Goal: Information Seeking & Learning: Learn about a topic

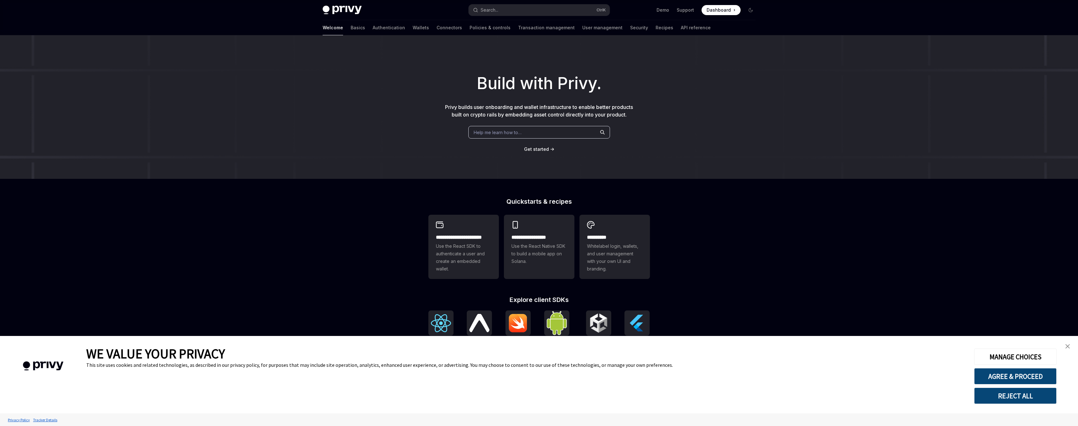
click at [1068, 344] on link "close banner" at bounding box center [1067, 346] width 13 height 13
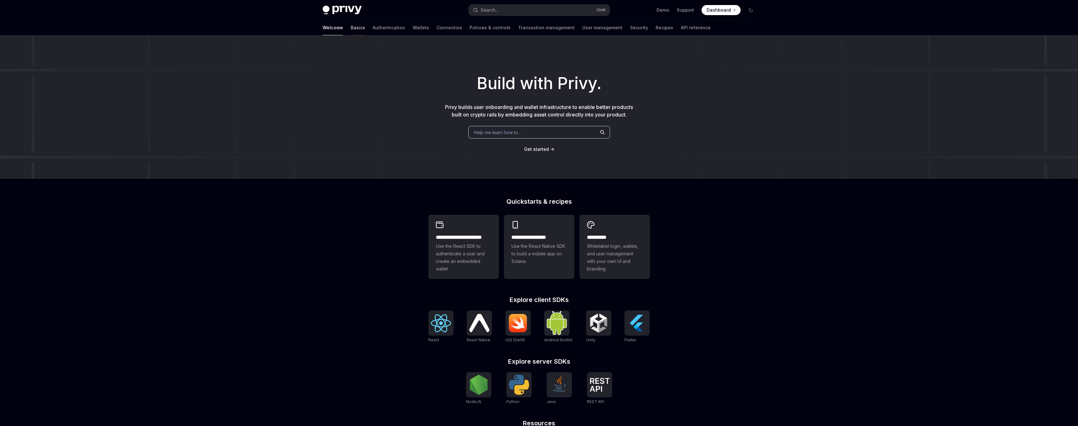
click at [351, 27] on link "Basics" at bounding box center [358, 27] width 14 height 15
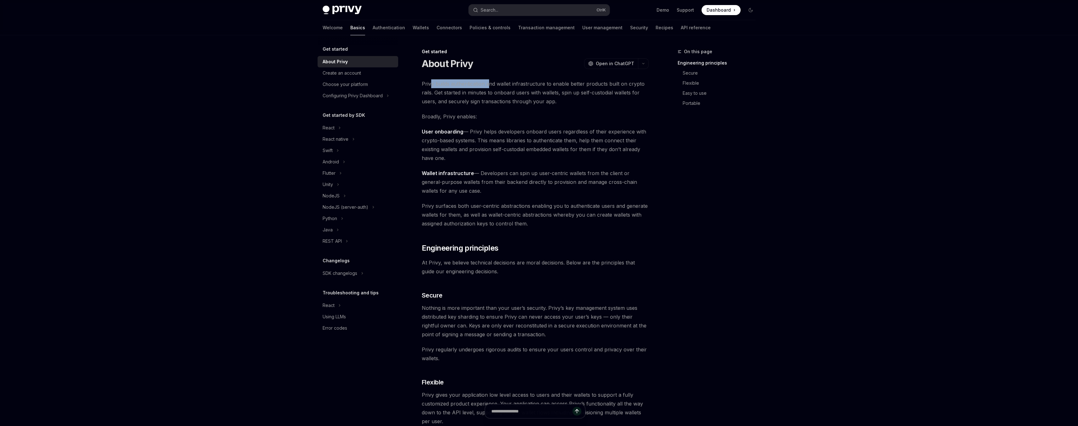
drag, startPoint x: 431, startPoint y: 82, endPoint x: 490, endPoint y: 82, distance: 59.2
click at [490, 82] on span "Privy builds authentication and wallet infrastructure to enable better products…" at bounding box center [535, 92] width 227 height 26
click at [514, 85] on span "Privy builds authentication and wallet infrastructure to enable better products…" at bounding box center [535, 92] width 227 height 26
drag, startPoint x: 428, startPoint y: 84, endPoint x: 631, endPoint y: 83, distance: 203.3
click at [631, 83] on span "Privy builds authentication and wallet infrastructure to enable better products…" at bounding box center [535, 92] width 227 height 26
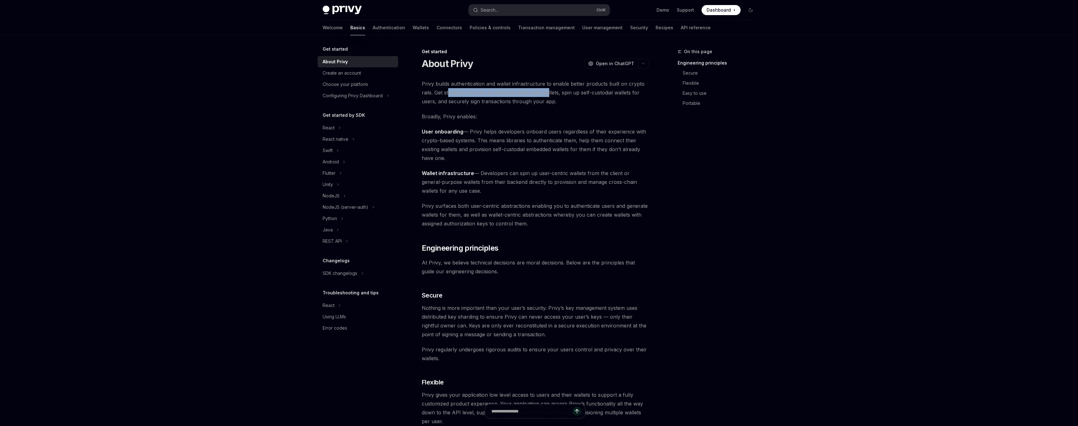
drag, startPoint x: 452, startPoint y: 94, endPoint x: 548, endPoint y: 94, distance: 95.7
click at [548, 94] on span "Privy builds authentication and wallet infrastructure to enable better products…" at bounding box center [535, 92] width 227 height 26
drag, startPoint x: 565, startPoint y: 93, endPoint x: 623, endPoint y: 93, distance: 58.6
click at [623, 93] on span "Privy builds authentication and wallet infrastructure to enable better products…" at bounding box center [535, 92] width 227 height 26
click at [629, 93] on span "Privy builds authentication and wallet infrastructure to enable better products…" at bounding box center [535, 92] width 227 height 26
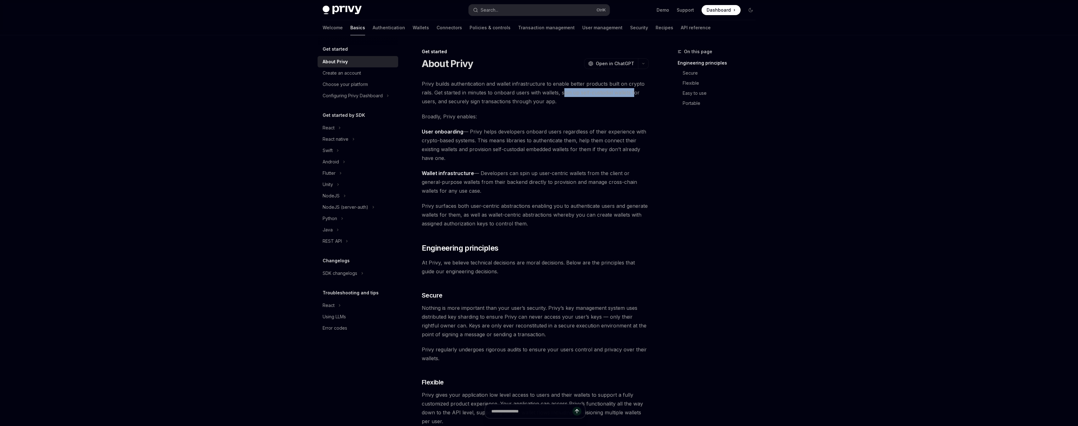
drag, startPoint x: 564, startPoint y: 93, endPoint x: 634, endPoint y: 93, distance: 69.9
click at [634, 93] on span "Privy builds authentication and wallet infrastructure to enable better products…" at bounding box center [535, 92] width 227 height 26
drag, startPoint x: 445, startPoint y: 103, endPoint x: 532, endPoint y: 102, distance: 86.9
click at [531, 102] on span "Privy builds authentication and wallet infrastructure to enable better products…" at bounding box center [535, 92] width 227 height 26
click at [540, 102] on span "Privy builds authentication and wallet infrastructure to enable better products…" at bounding box center [535, 92] width 227 height 26
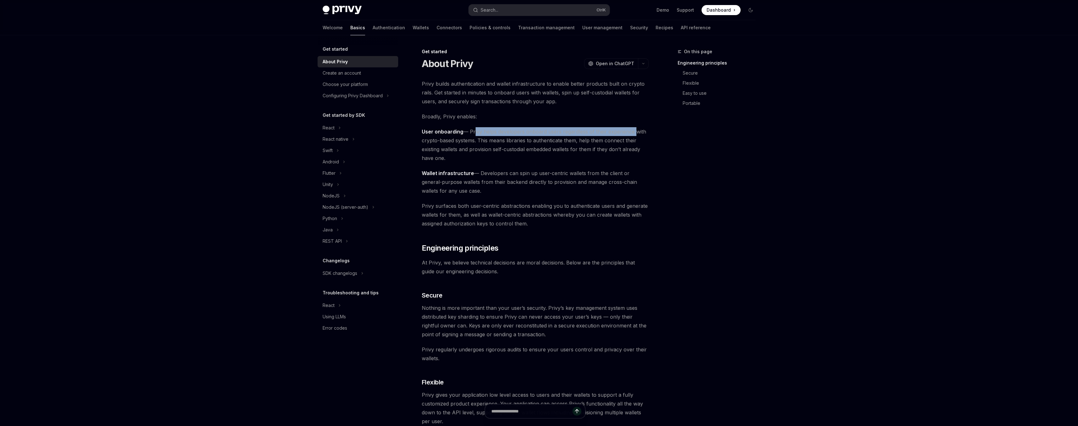
drag, startPoint x: 474, startPoint y: 133, endPoint x: 632, endPoint y: 132, distance: 158.3
click at [632, 132] on span "User onboarding — Privy helps developers onboard users regardless of their expe…" at bounding box center [535, 144] width 227 height 35
drag, startPoint x: 431, startPoint y: 142, endPoint x: 471, endPoint y: 142, distance: 40.3
click at [471, 142] on span "User onboarding — Privy helps developers onboard users regardless of their expe…" at bounding box center [535, 144] width 227 height 35
drag, startPoint x: 486, startPoint y: 141, endPoint x: 570, endPoint y: 140, distance: 84.4
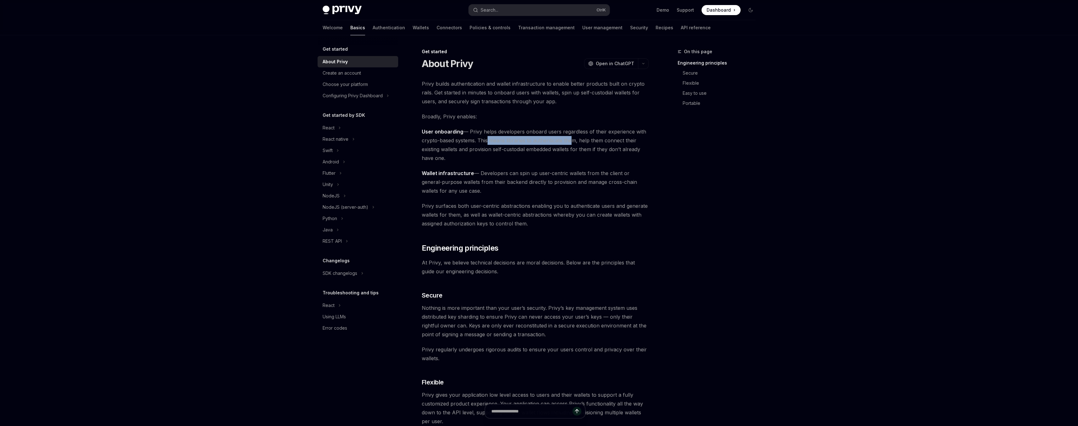
click at [570, 140] on span "User onboarding — Privy helps developers onboard users regardless of their expe…" at bounding box center [535, 144] width 227 height 35
click at [568, 142] on span "User onboarding — Privy helps developers onboard users regardless of their expe…" at bounding box center [535, 144] width 227 height 35
drag, startPoint x: 481, startPoint y: 141, endPoint x: 564, endPoint y: 142, distance: 82.8
click at [564, 142] on span "User onboarding — Privy helps developers onboard users regardless of their expe…" at bounding box center [535, 144] width 227 height 35
drag, startPoint x: 575, startPoint y: 142, endPoint x: 548, endPoint y: 143, distance: 26.8
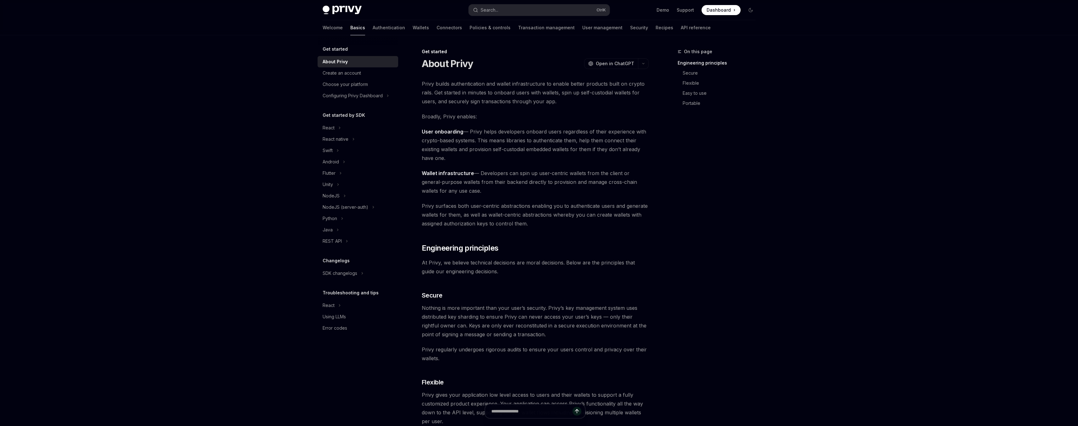
click at [575, 142] on span "User onboarding — Privy helps developers onboard users regardless of their expe…" at bounding box center [535, 144] width 227 height 35
drag, startPoint x: 481, startPoint y: 140, endPoint x: 562, endPoint y: 142, distance: 80.6
click at [559, 142] on span "User onboarding — Privy helps developers onboard users regardless of their expe…" at bounding box center [535, 144] width 227 height 35
drag, startPoint x: 585, startPoint y: 140, endPoint x: 630, endPoint y: 141, distance: 46.0
click at [630, 141] on span "User onboarding — Privy helps developers onboard users regardless of their expe…" at bounding box center [535, 144] width 227 height 35
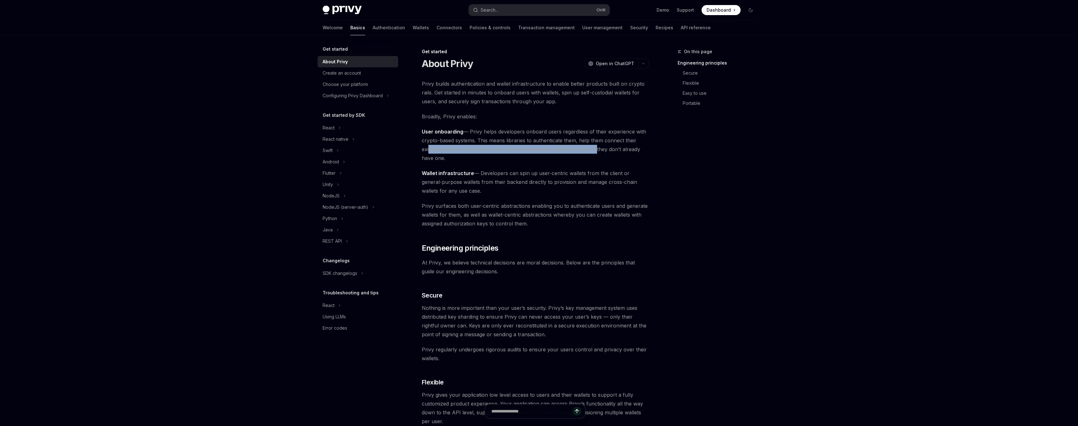
drag, startPoint x: 427, startPoint y: 150, endPoint x: 596, endPoint y: 151, distance: 168.4
click at [596, 151] on span "User onboarding — Privy helps developers onboard users regardless of their expe…" at bounding box center [535, 144] width 227 height 35
drag, startPoint x: 486, startPoint y: 175, endPoint x: 534, endPoint y: 175, distance: 48.8
click at [534, 175] on span "Wallet infrastructure — Developers can spin up user-centric wallets from the cl…" at bounding box center [535, 182] width 227 height 26
click at [551, 173] on span "Wallet infrastructure — Developers can spin up user-centric wallets from the cl…" at bounding box center [535, 182] width 227 height 26
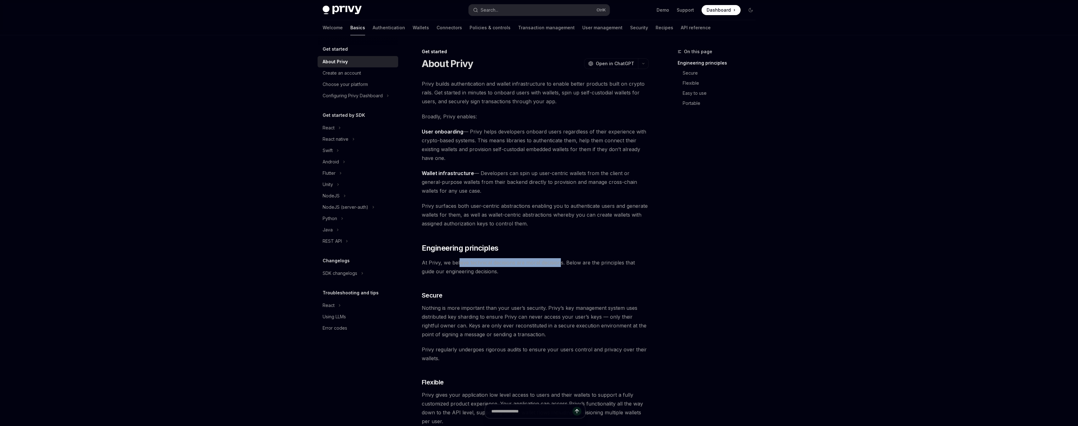
drag, startPoint x: 459, startPoint y: 260, endPoint x: 560, endPoint y: 259, distance: 101.7
click at [560, 259] on span "At Privy, we believe technical decisions are moral decisions. Below are the pri…" at bounding box center [535, 267] width 227 height 18
drag, startPoint x: 572, startPoint y: 263, endPoint x: 647, endPoint y: 263, distance: 75.2
click at [647, 263] on span "At Privy, we believe technical decisions are moral decisions. Below are the pri…" at bounding box center [535, 267] width 227 height 18
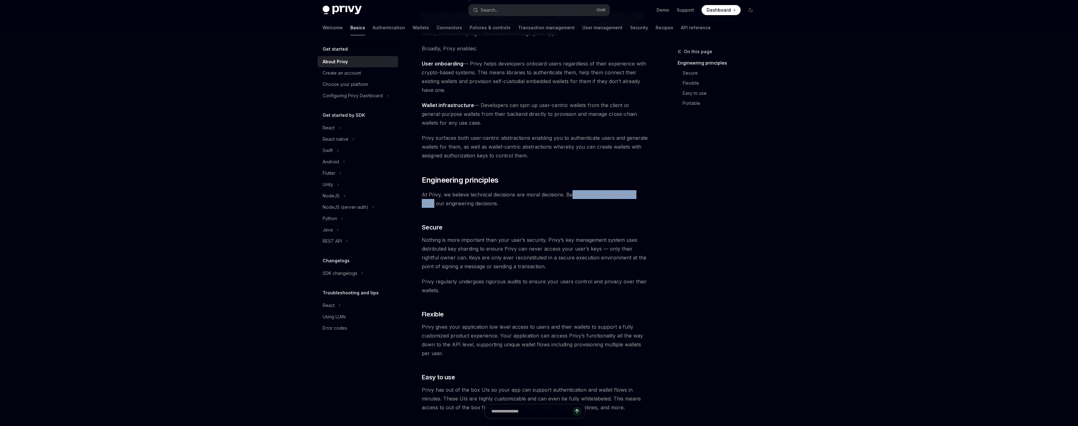
scroll to position [76, 0]
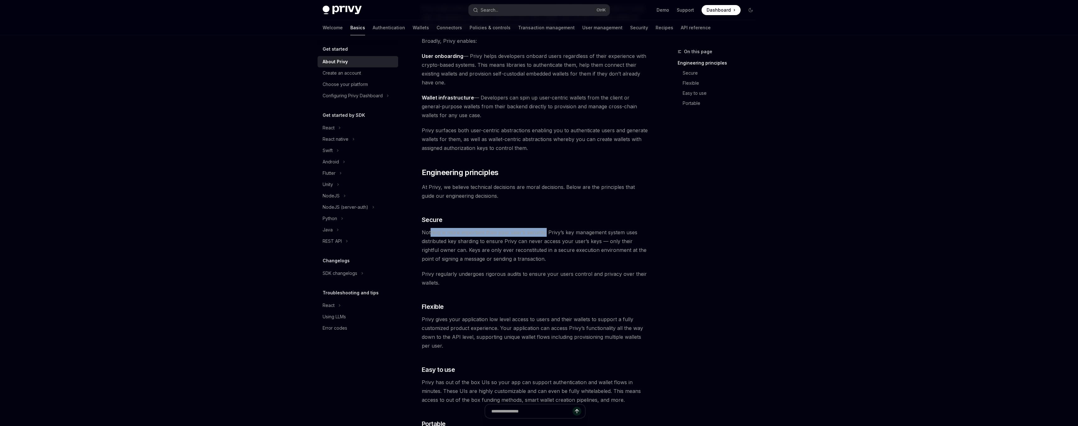
drag, startPoint x: 430, startPoint y: 232, endPoint x: 545, endPoint y: 233, distance: 115.2
click at [545, 233] on span "Nothing is more important than your user’s security. Privy’s key management sys…" at bounding box center [535, 245] width 227 height 35
drag, startPoint x: 428, startPoint y: 241, endPoint x: 572, endPoint y: 243, distance: 144.2
click at [572, 243] on span "Nothing is more important than your user’s security. Privy’s key management sys…" at bounding box center [535, 245] width 227 height 35
click at [577, 242] on span "Nothing is more important than your user’s security. Privy’s key management sys…" at bounding box center [535, 245] width 227 height 35
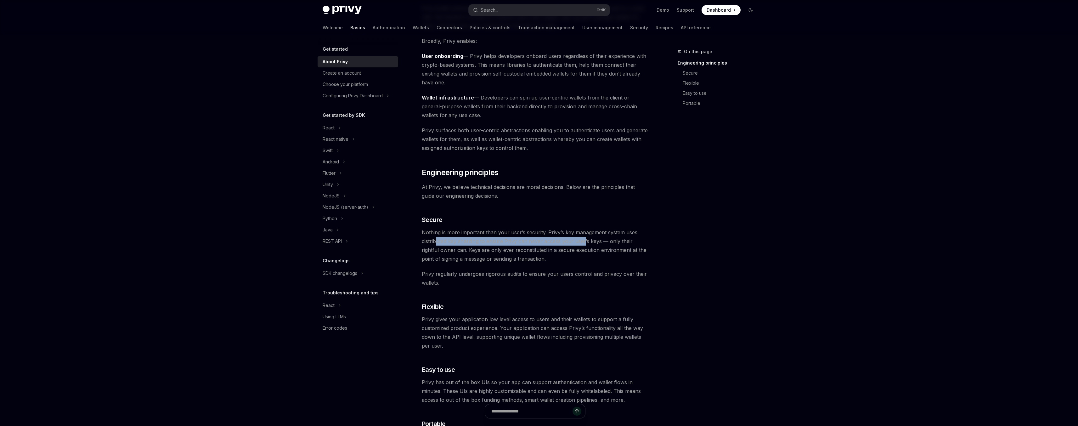
drag, startPoint x: 438, startPoint y: 240, endPoint x: 584, endPoint y: 244, distance: 146.1
click at [584, 244] on span "Nothing is more important than your user’s security. Privy’s key management sys…" at bounding box center [535, 245] width 227 height 35
drag, startPoint x: 454, startPoint y: 251, endPoint x: 484, endPoint y: 251, distance: 30.5
click at [484, 251] on span "Nothing is more important than your user’s security. Privy’s key management sys…" at bounding box center [535, 245] width 227 height 35
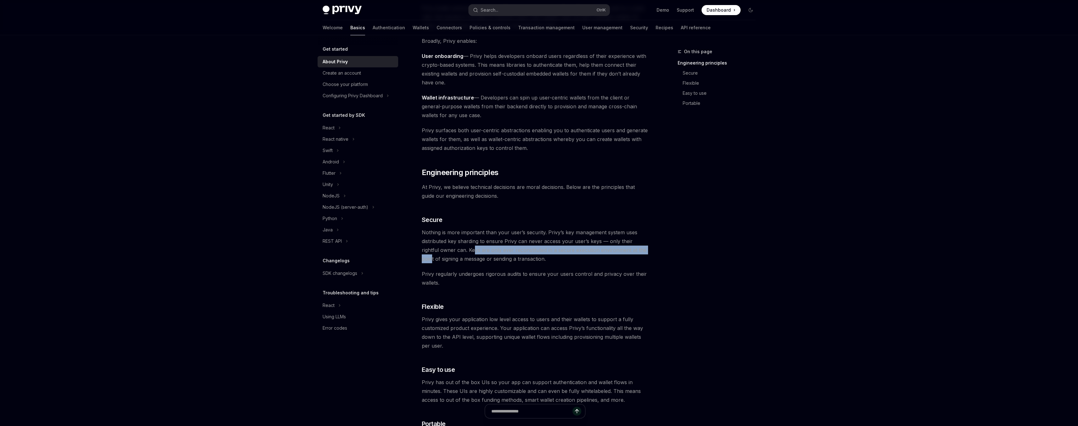
drag, startPoint x: 456, startPoint y: 251, endPoint x: 636, endPoint y: 250, distance: 179.7
click at [636, 250] on span "Nothing is more important than your user’s security. Privy’s key management sys…" at bounding box center [535, 245] width 227 height 35
drag, startPoint x: 423, startPoint y: 260, endPoint x: 505, endPoint y: 260, distance: 81.5
click at [505, 260] on span "Nothing is more important than your user’s security. Privy’s key management sys…" at bounding box center [535, 245] width 227 height 35
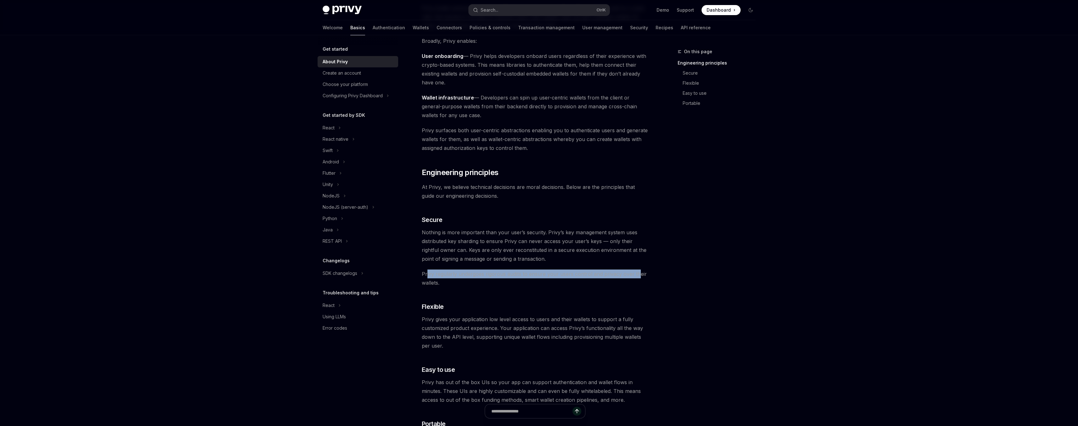
drag, startPoint x: 427, startPoint y: 275, endPoint x: 637, endPoint y: 274, distance: 209.3
click at [637, 274] on span "Privy regularly undergoes rigorous audits to ensure your users control and priv…" at bounding box center [535, 278] width 227 height 18
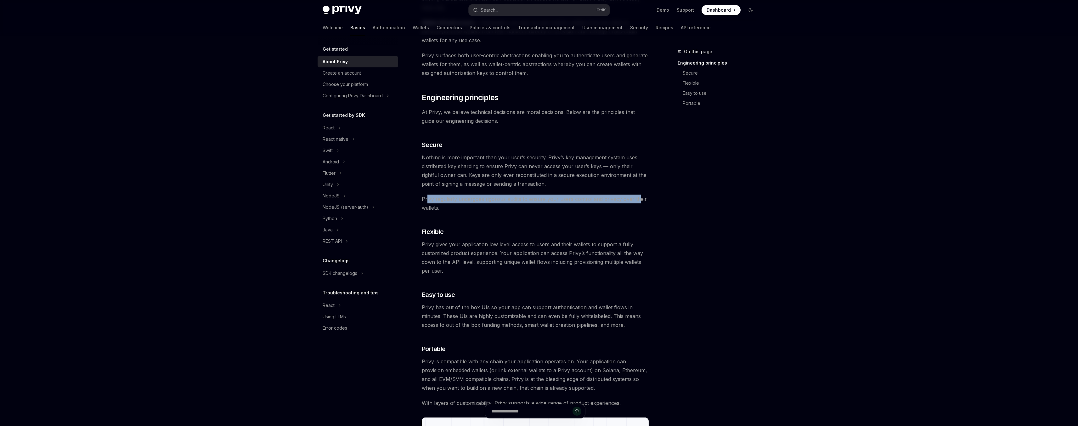
scroll to position [151, 0]
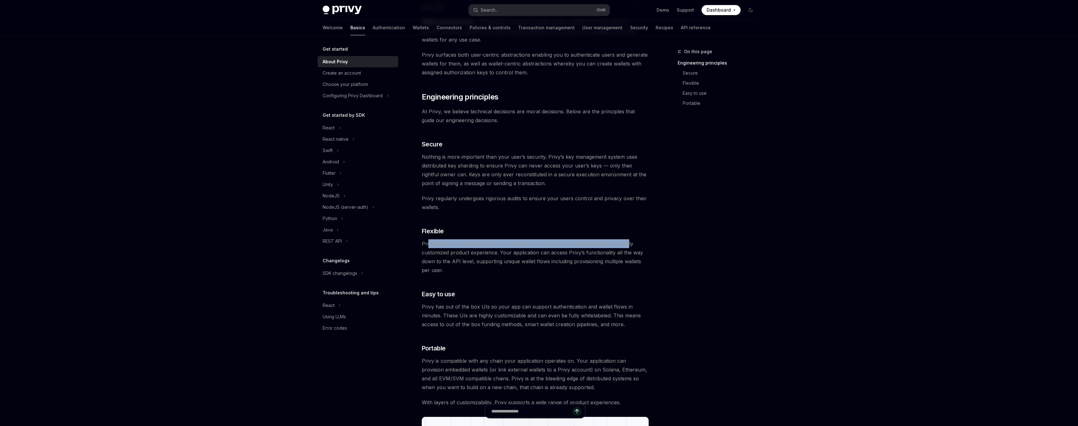
drag, startPoint x: 429, startPoint y: 244, endPoint x: 626, endPoint y: 244, distance: 197.4
click at [626, 244] on span "Privy gives your application low level access to users and their wallets to sup…" at bounding box center [535, 256] width 227 height 35
drag, startPoint x: 429, startPoint y: 253, endPoint x: 485, endPoint y: 253, distance: 55.7
click at [485, 253] on span "Privy gives your application low level access to users and their wallets to sup…" at bounding box center [535, 256] width 227 height 35
drag, startPoint x: 515, startPoint y: 252, endPoint x: 636, endPoint y: 254, distance: 120.9
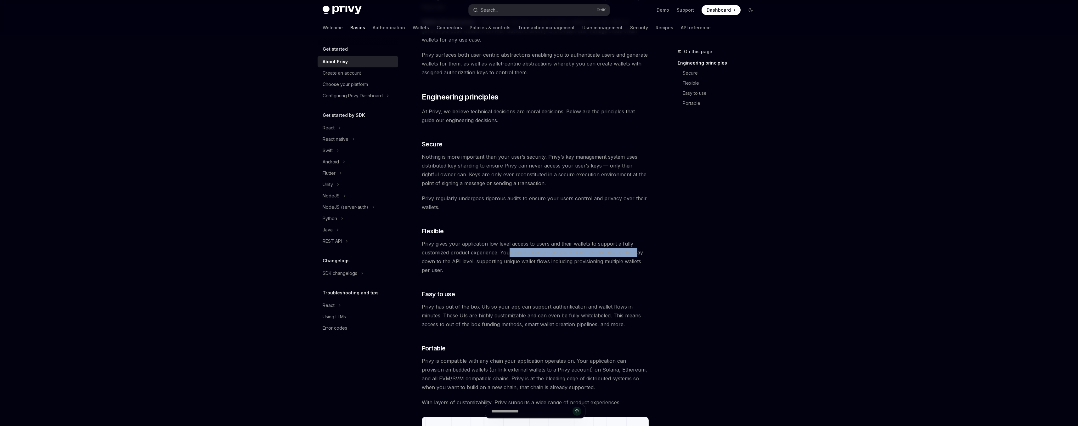
click at [636, 254] on span "Privy gives your application low level access to users and their wallets to sup…" at bounding box center [535, 256] width 227 height 35
drag, startPoint x: 432, startPoint y: 262, endPoint x: 475, endPoint y: 265, distance: 42.9
click at [475, 265] on span "Privy gives your application low level access to users and their wallets to sup…" at bounding box center [535, 256] width 227 height 35
drag, startPoint x: 494, startPoint y: 262, endPoint x: 626, endPoint y: 262, distance: 132.2
click at [626, 262] on span "Privy gives your application low level access to users and their wallets to sup…" at bounding box center [535, 256] width 227 height 35
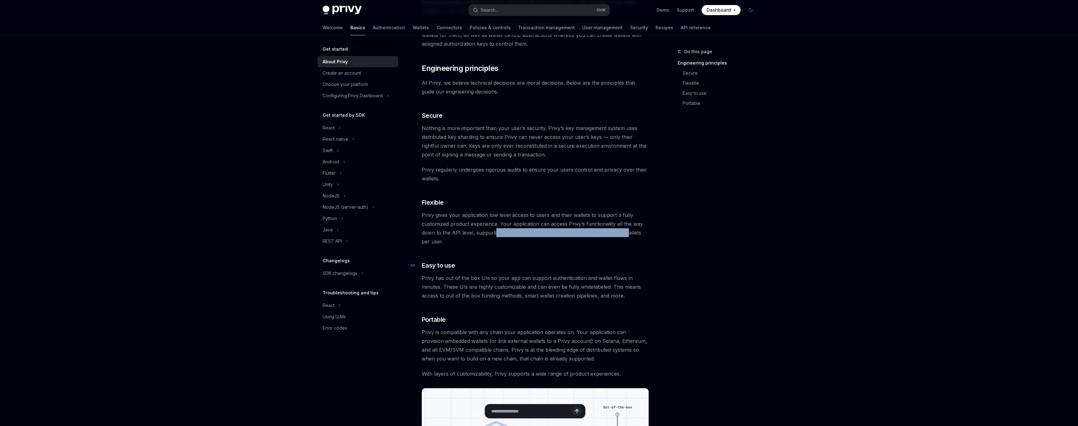
scroll to position [227, 0]
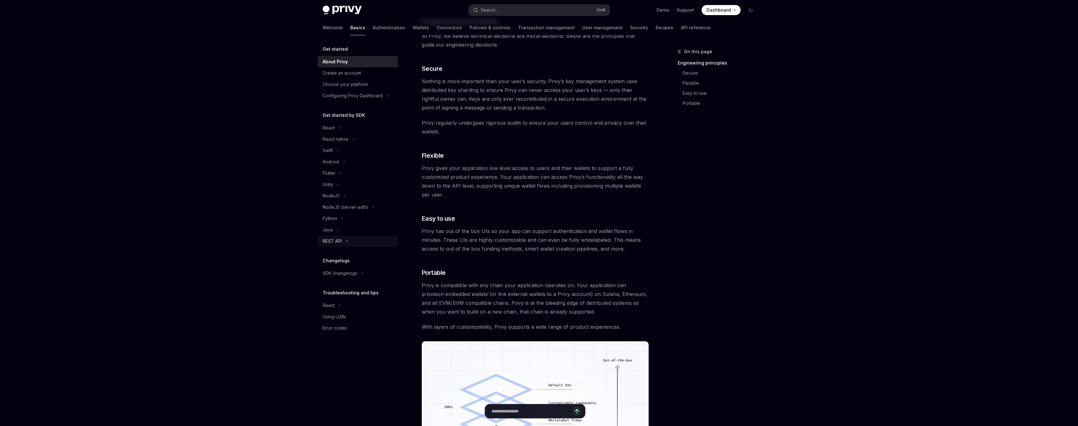
click at [347, 240] on icon at bounding box center [347, 241] width 3 height 8
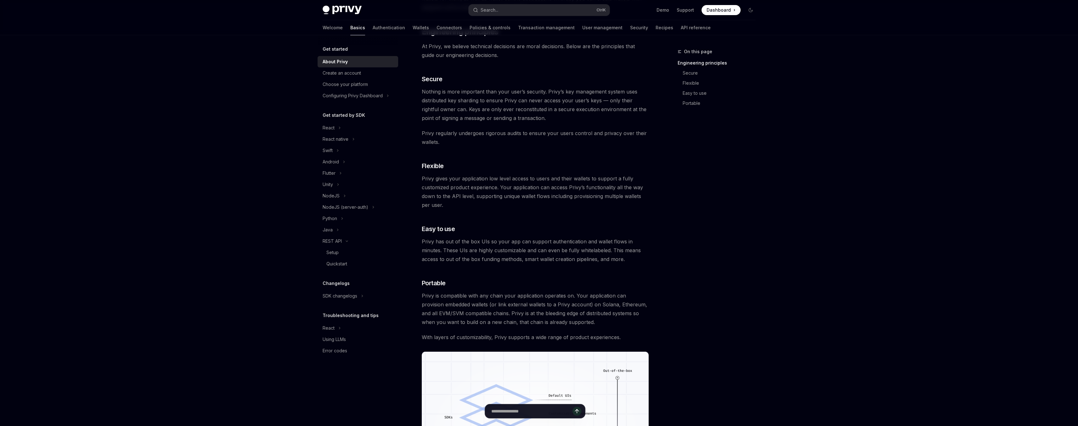
scroll to position [227, 0]
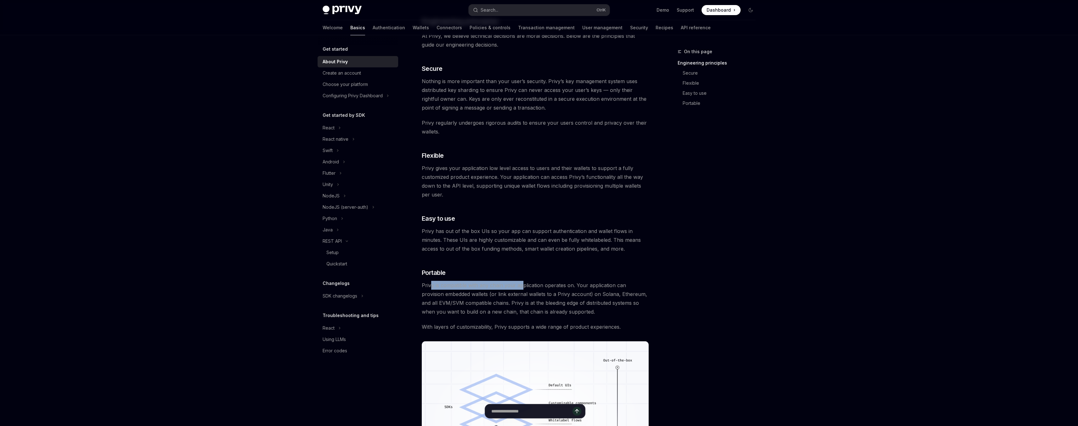
drag, startPoint x: 432, startPoint y: 285, endPoint x: 520, endPoint y: 285, distance: 88.1
click at [520, 285] on span "Privy is compatible with any chain your application operates on. Your applicati…" at bounding box center [535, 298] width 227 height 35
click at [753, 9] on icon "Toggle dark mode" at bounding box center [750, 10] width 5 height 5
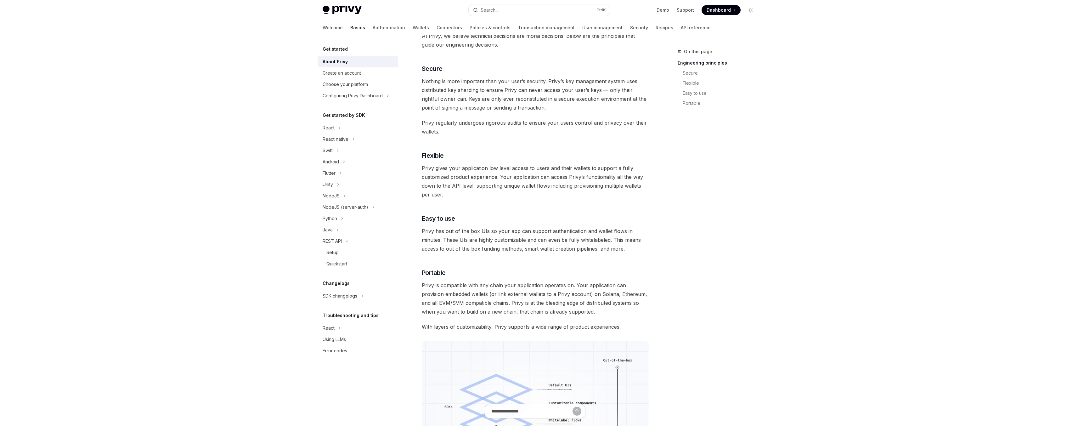
drag, startPoint x: 751, startPoint y: 10, endPoint x: 740, endPoint y: 12, distance: 10.9
click at [750, 11] on icon "Toggle dark mode" at bounding box center [750, 10] width 5 height 5
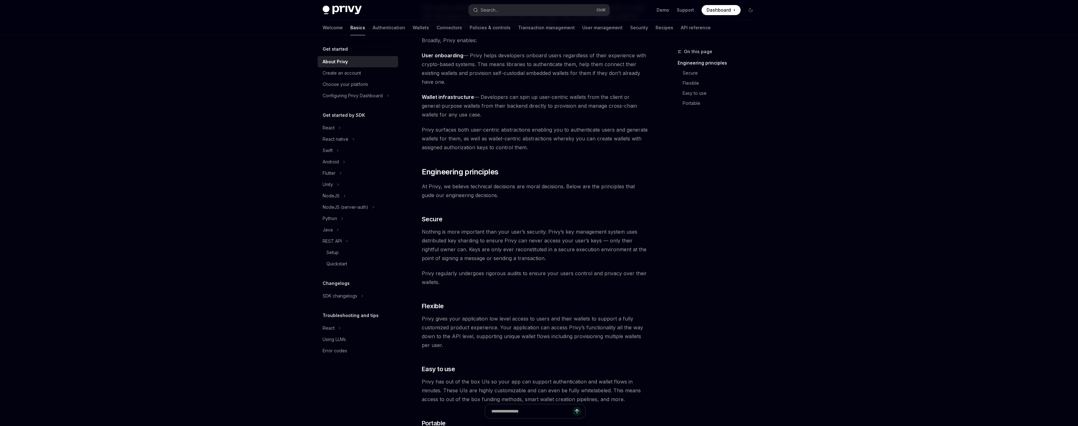
scroll to position [76, 0]
click at [373, 27] on link "Authentication" at bounding box center [389, 27] width 32 height 15
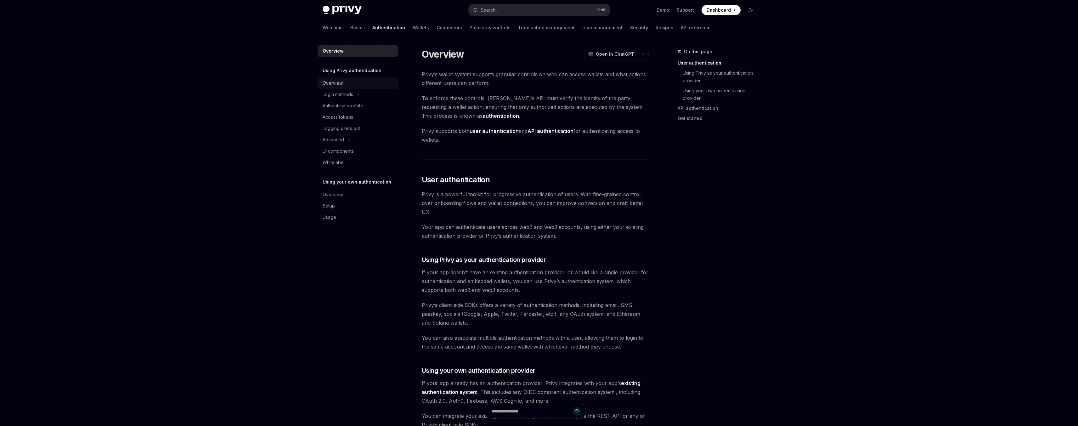
click at [337, 81] on div "Overview" at bounding box center [333, 83] width 20 height 8
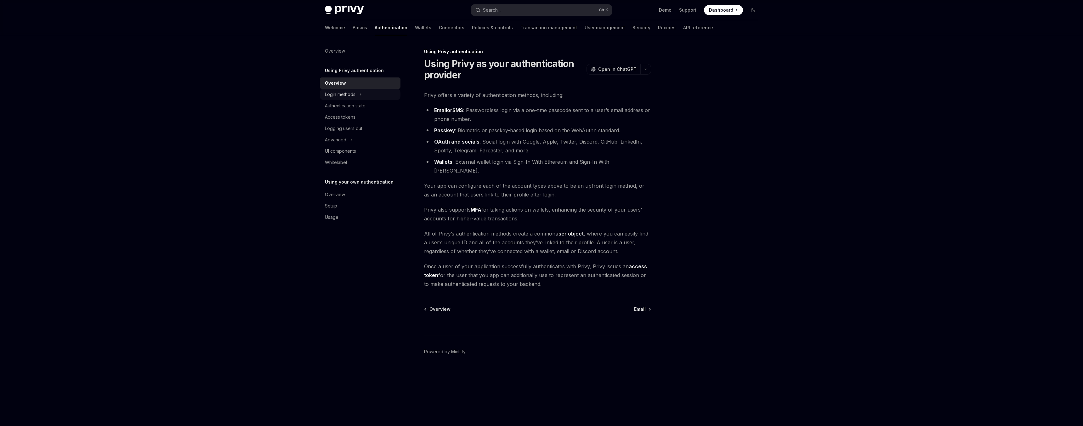
click at [345, 93] on div "Login methods" at bounding box center [340, 95] width 31 height 8
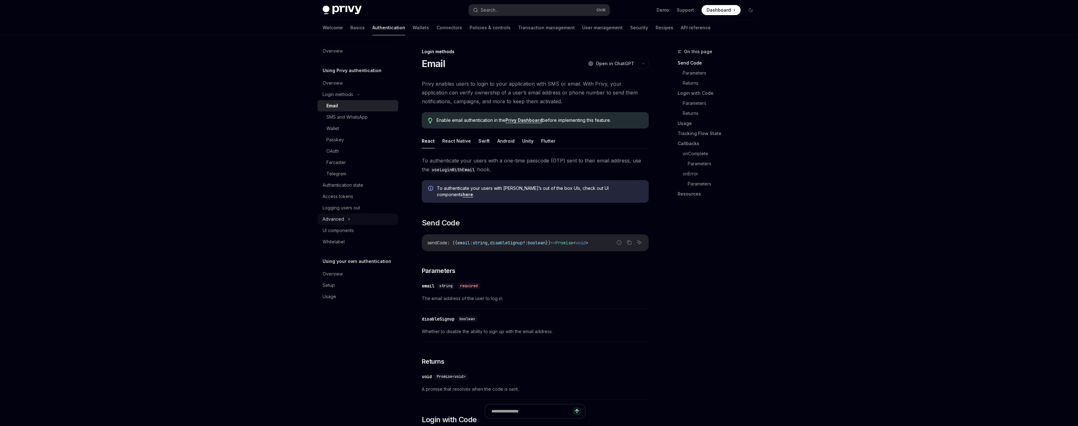
click at [345, 220] on div "Advanced" at bounding box center [358, 218] width 81 height 11
click at [413, 32] on link "Wallets" at bounding box center [421, 27] width 16 height 15
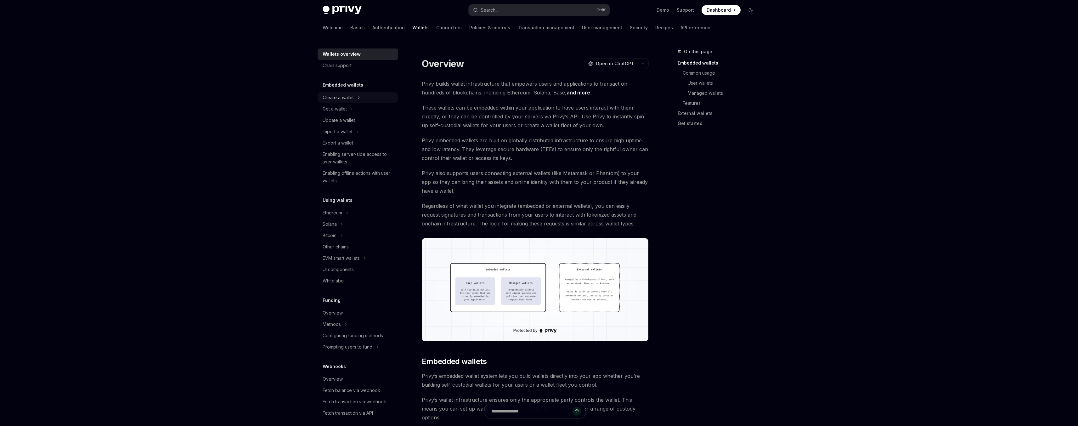
click at [345, 99] on div "Create a wallet" at bounding box center [338, 98] width 31 height 8
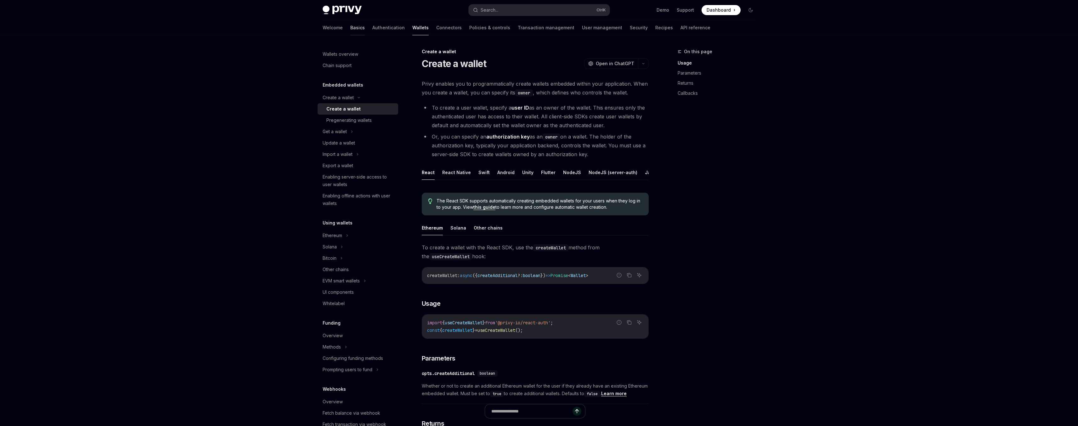
click at [350, 28] on link "Basics" at bounding box center [357, 27] width 14 height 15
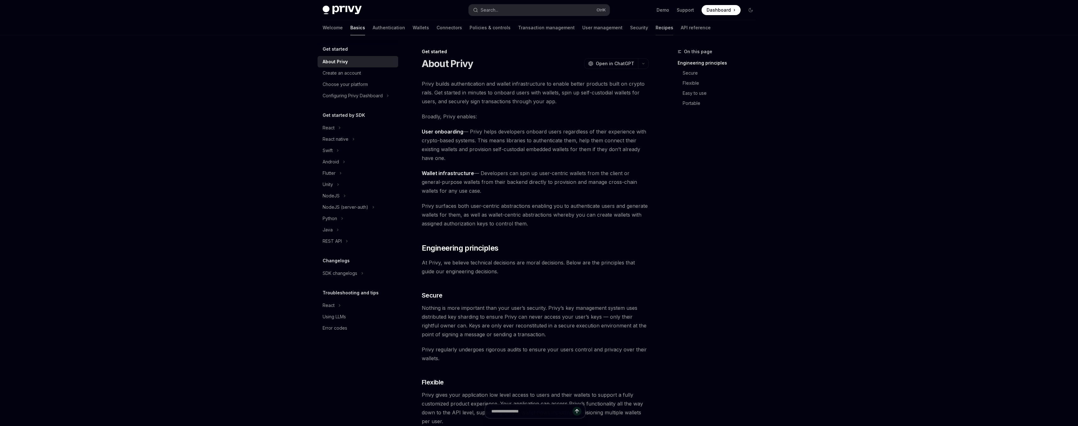
click at [656, 28] on link "Recipes" at bounding box center [665, 27] width 18 height 15
type textarea "*"
